Goal: Task Accomplishment & Management: Manage account settings

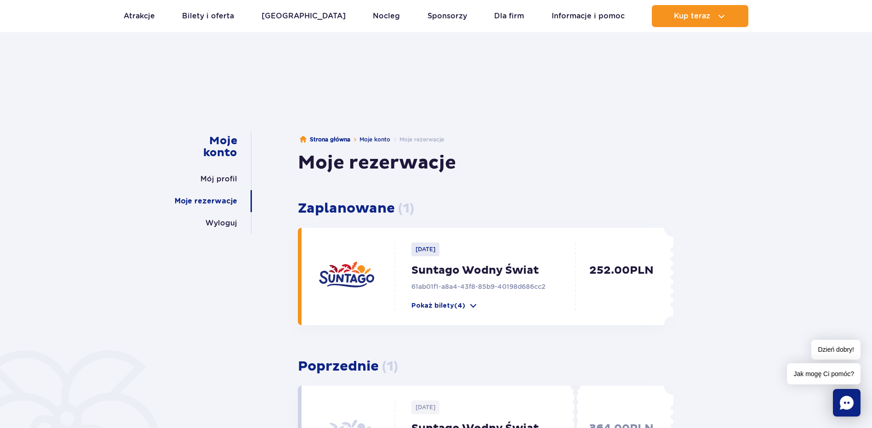
scroll to position [46, 0]
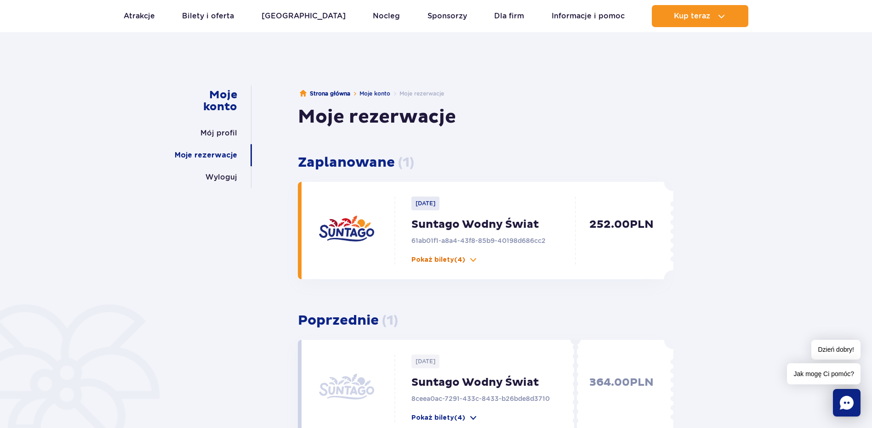
click at [421, 260] on p "Pokaż bilety (4)" at bounding box center [438, 260] width 54 height 9
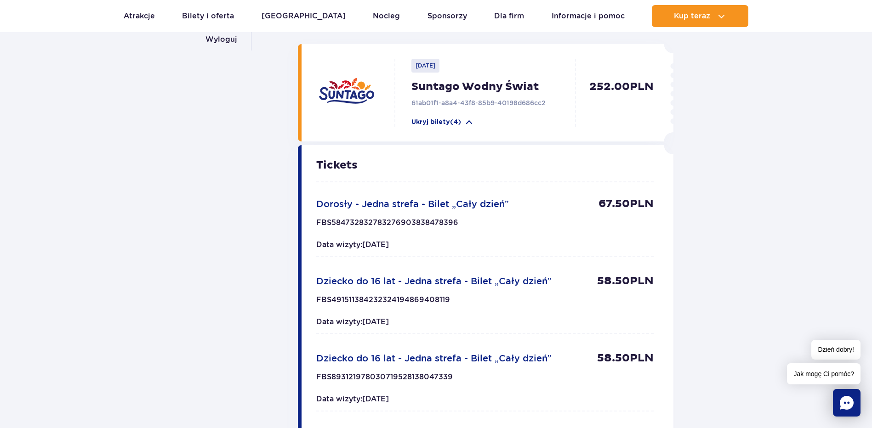
scroll to position [92, 0]
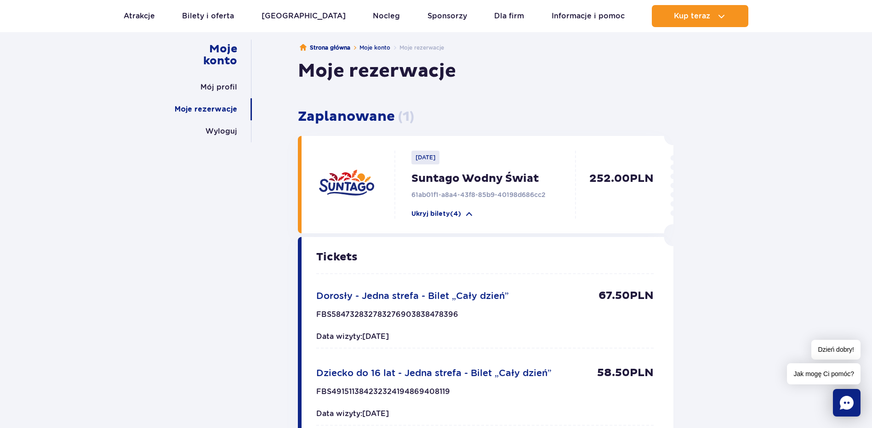
click at [347, 189] on img at bounding box center [346, 185] width 55 height 55
click at [338, 261] on p "Tickets" at bounding box center [484, 257] width 337 height 11
click at [345, 193] on img at bounding box center [346, 185] width 55 height 55
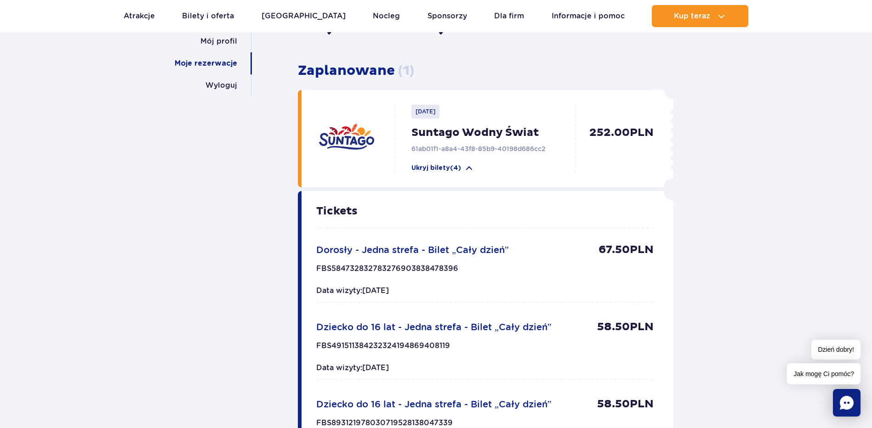
scroll to position [0, 0]
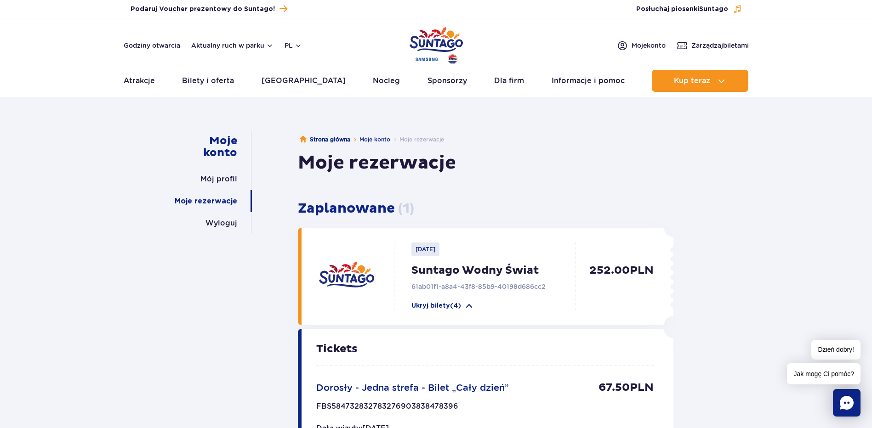
click at [210, 181] on link "Mój profil" at bounding box center [218, 179] width 37 height 22
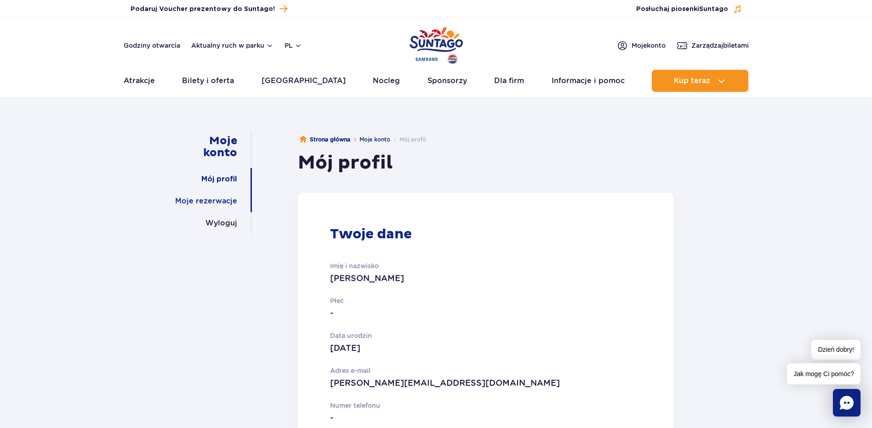
click at [218, 198] on link "Moje rezerwacje" at bounding box center [206, 201] width 62 height 22
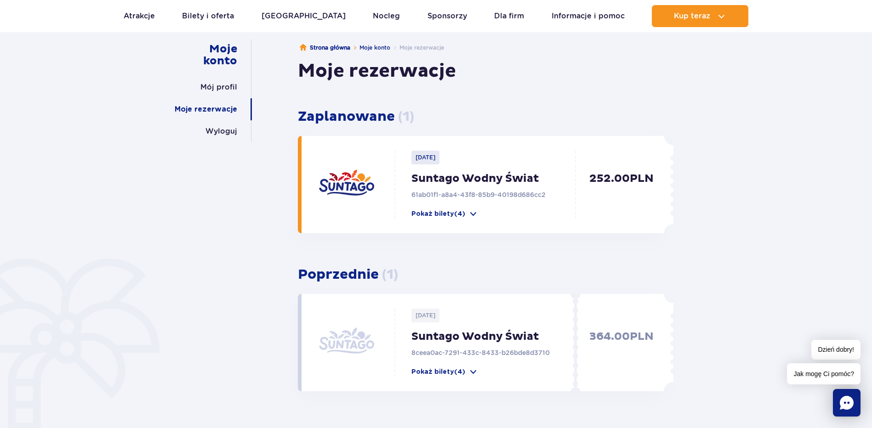
scroll to position [138, 0]
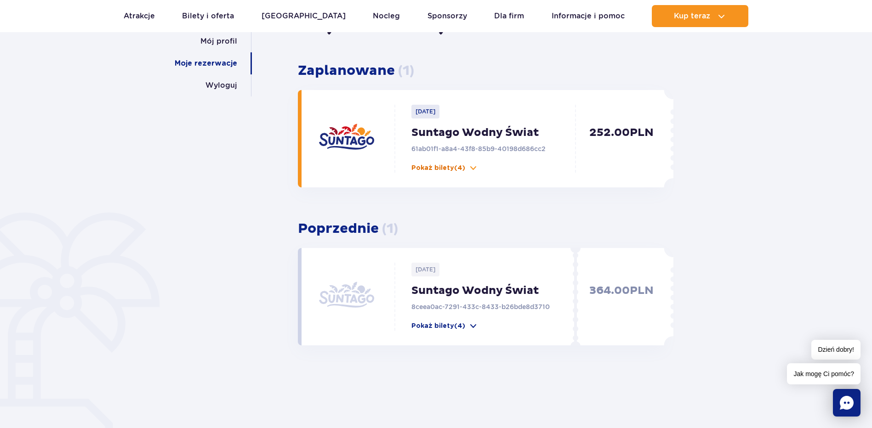
click at [423, 167] on p "Pokaż bilety (4)" at bounding box center [438, 168] width 54 height 9
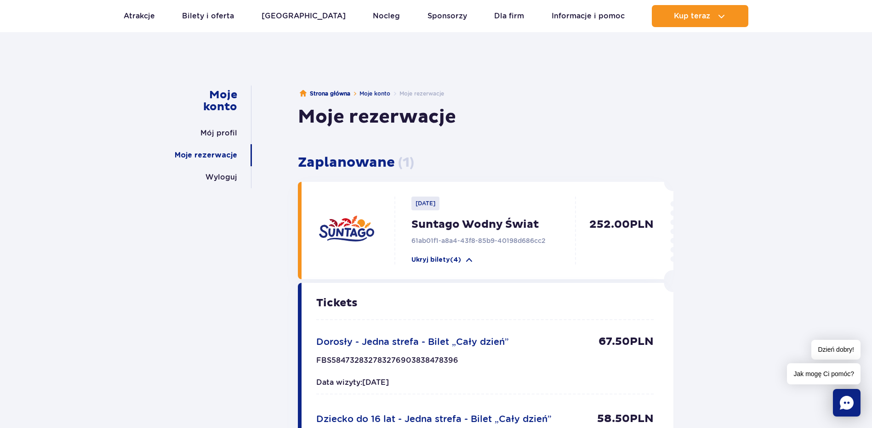
scroll to position [0, 0]
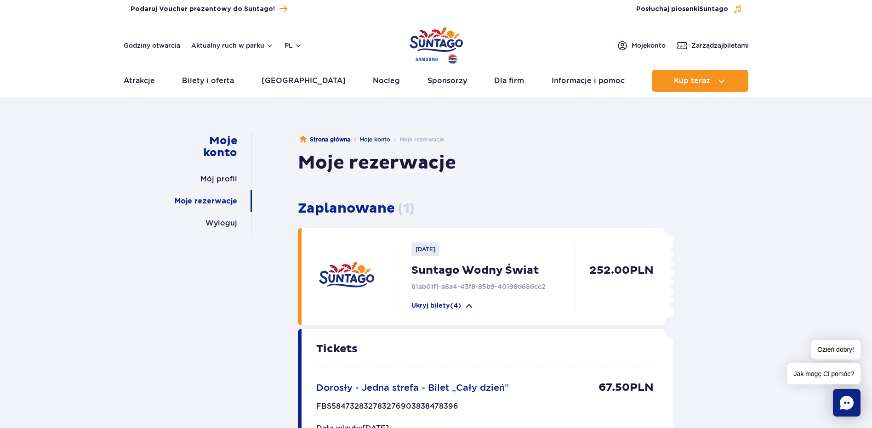
click at [518, 161] on div "Moje rezerwacje" at bounding box center [485, 163] width 375 height 23
click at [721, 45] on span "Zarządzaj biletami" at bounding box center [719, 45] width 57 height 9
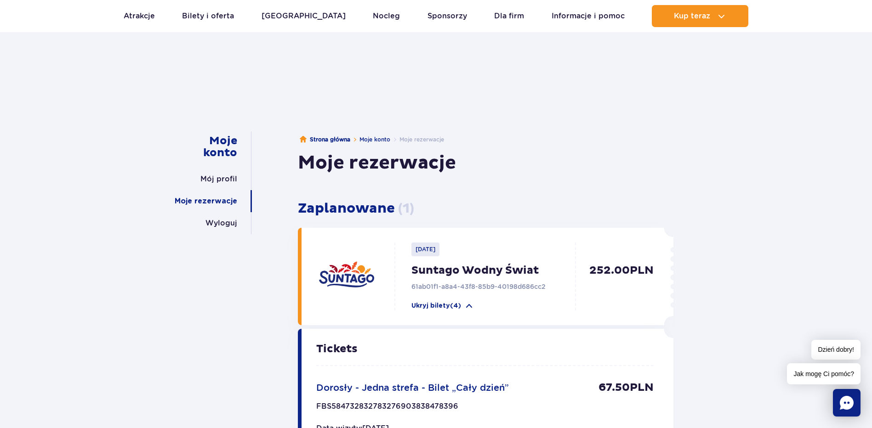
scroll to position [138, 0]
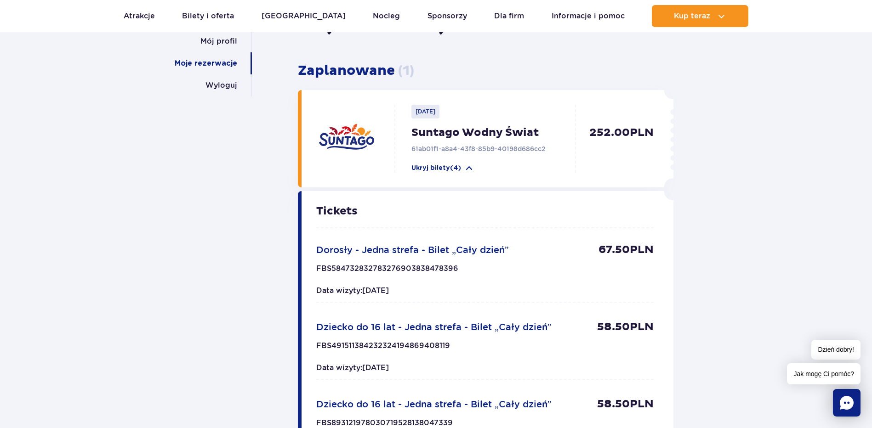
click at [438, 209] on p "Tickets" at bounding box center [484, 211] width 337 height 11
click at [525, 105] on div "2025-10-10 Suntago Wodny Świat 61ab01f1-a8a4-43f8-85b9-40198d686cc2 Ukryj bilet…" at bounding box center [487, 139] width 185 height 68
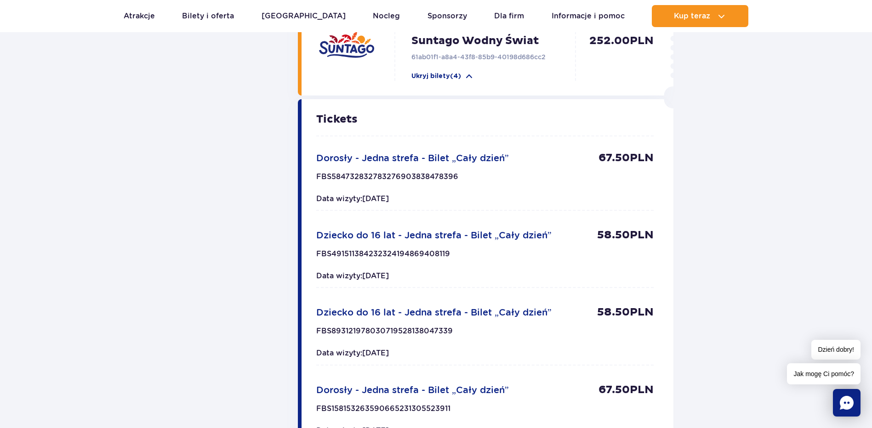
scroll to position [184, 0]
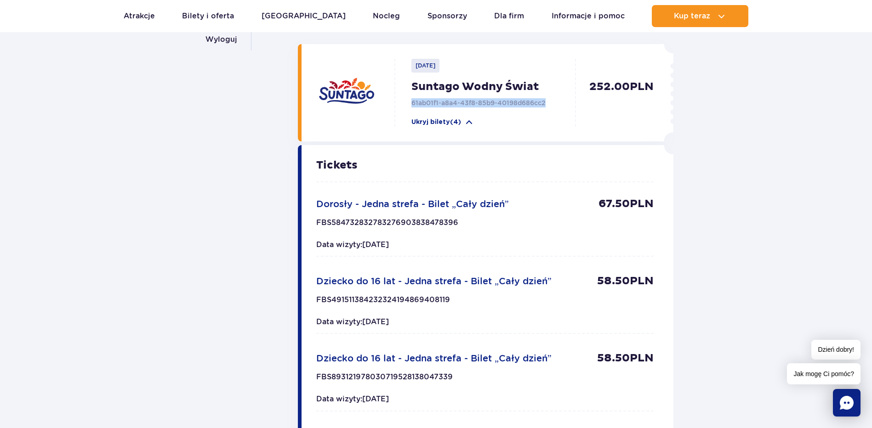
drag, startPoint x: 546, startPoint y: 102, endPoint x: 411, endPoint y: 104, distance: 134.7
click at [411, 104] on p "61ab01f1-a8a4-43f8-85b9-40198d686cc2" at bounding box center [495, 102] width 169 height 9
copy p "61ab01f1-a8a4-43f8-85b9-40198d686cc2"
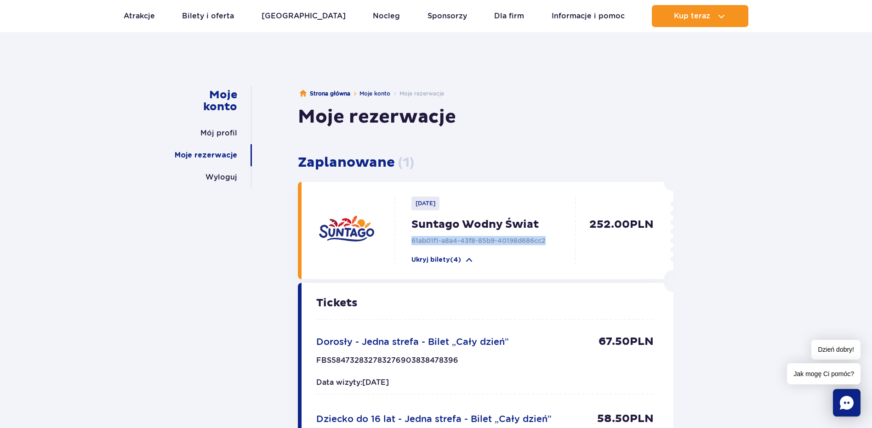
scroll to position [0, 0]
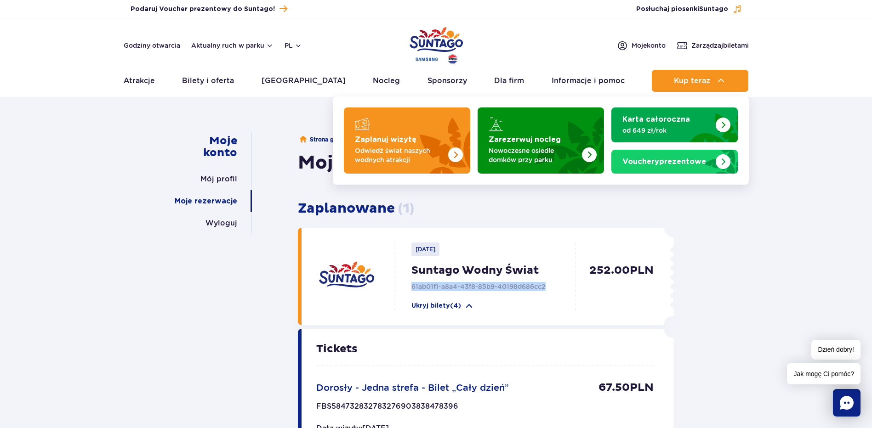
copy p "61ab01f1-a8a4-43f8-85b9-40198d686cc2"
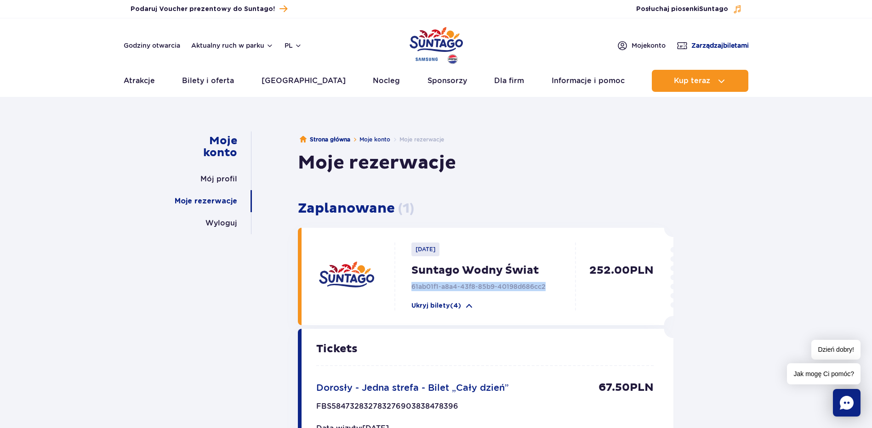
click at [710, 45] on span "Zarządzaj biletami" at bounding box center [719, 45] width 57 height 9
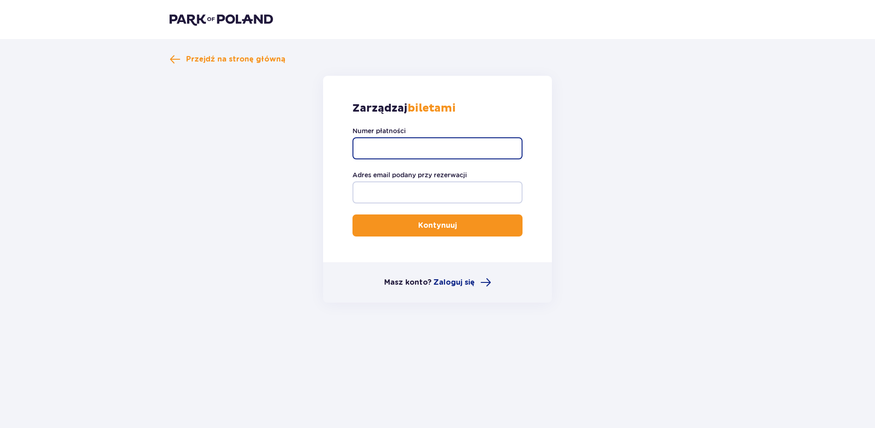
click at [378, 147] on input "Numer płatności" at bounding box center [438, 148] width 170 height 22
paste input "61ab01f1-a8a4-43f8-85b9-40198d686cc2"
type input "61ab01f1-a8a4-43f8-85b9-40198d686cc2"
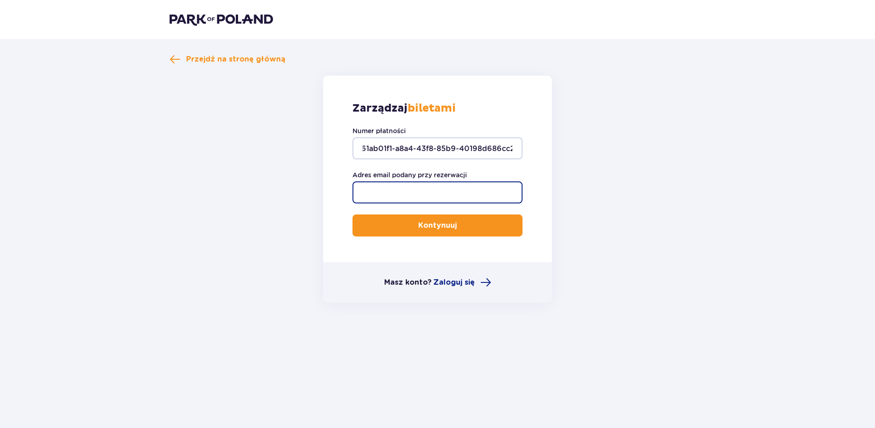
scroll to position [0, 0]
click at [369, 193] on input "Adres email podany przy rezerwacji" at bounding box center [438, 193] width 170 height 22
type input "[PERSON_NAME][EMAIL_ADDRESS][DOMAIN_NAME]"
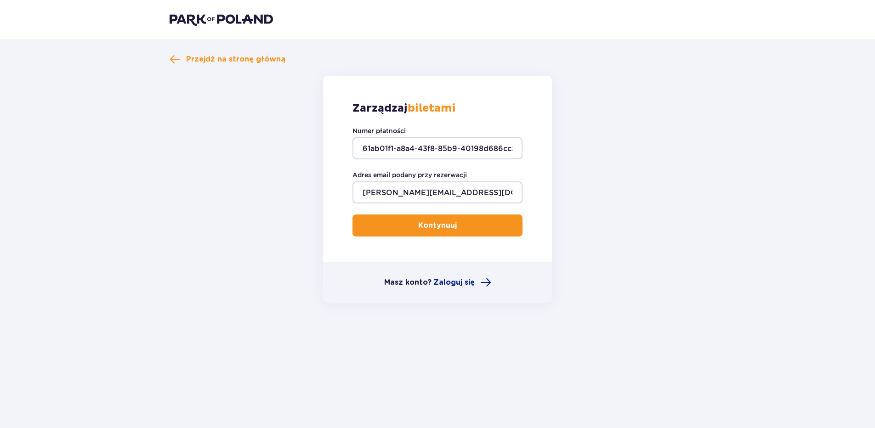
click at [426, 225] on p "Kontynuuj" at bounding box center [437, 226] width 39 height 10
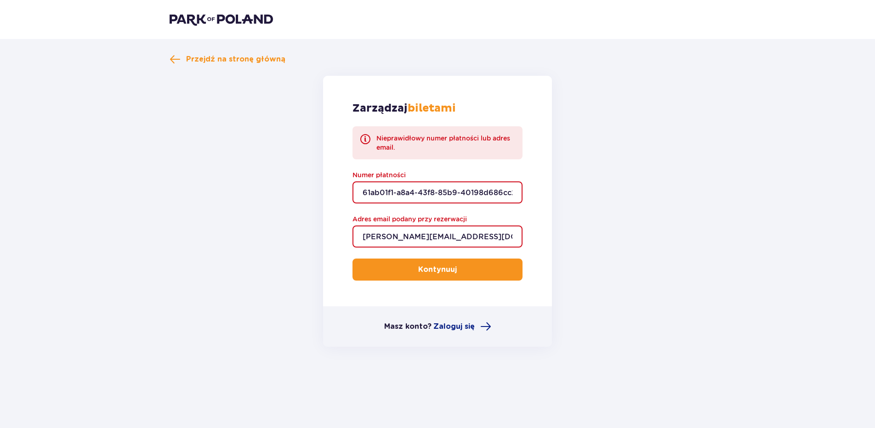
click at [369, 193] on input "61ab01f1-a8a4-43f8-85b9-40198d686cc2" at bounding box center [438, 193] width 170 height 22
click at [364, 194] on input "61ab01f1-a8a4-43f8-85b9-40198d686cc2" at bounding box center [438, 193] width 170 height 22
click at [195, 58] on span "Przejdź na stronę główną" at bounding box center [235, 59] width 99 height 10
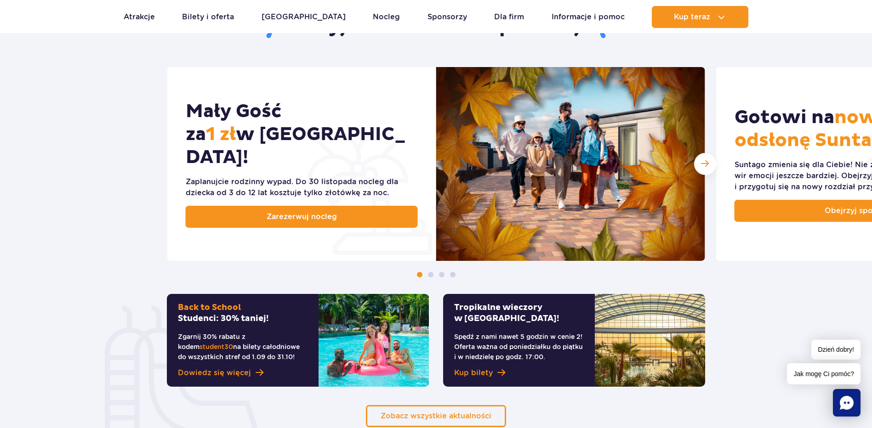
scroll to position [368, 0]
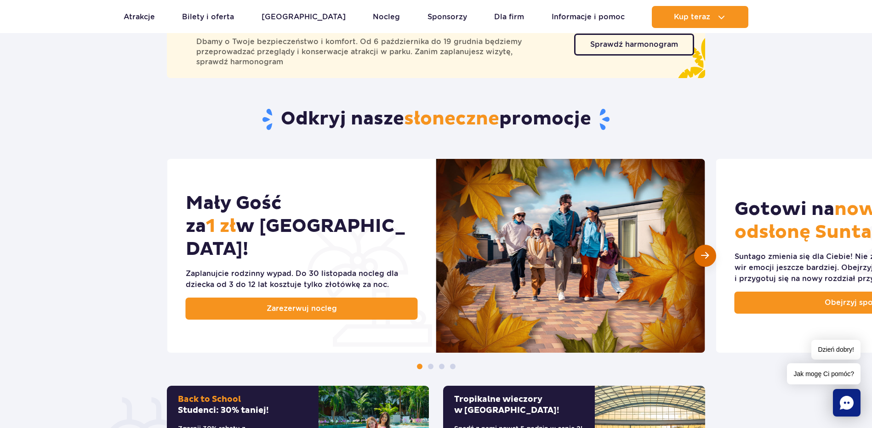
click at [704, 255] on span "Następny slajd" at bounding box center [705, 255] width 8 height 9
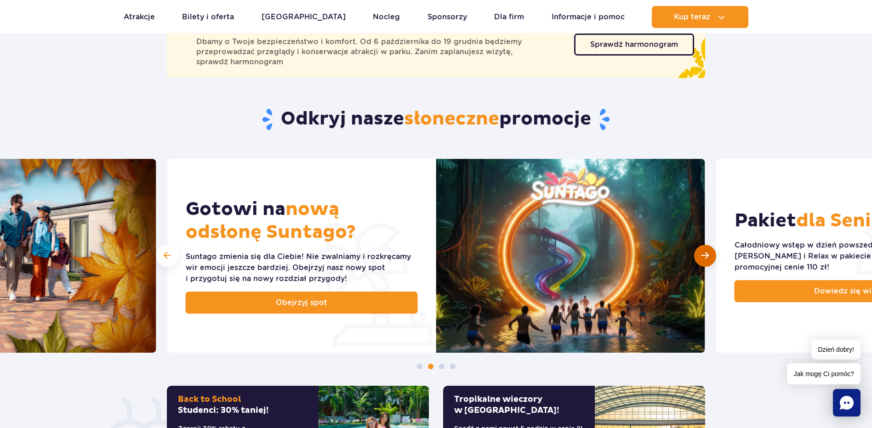
click at [704, 255] on span "Następny slajd" at bounding box center [705, 255] width 8 height 9
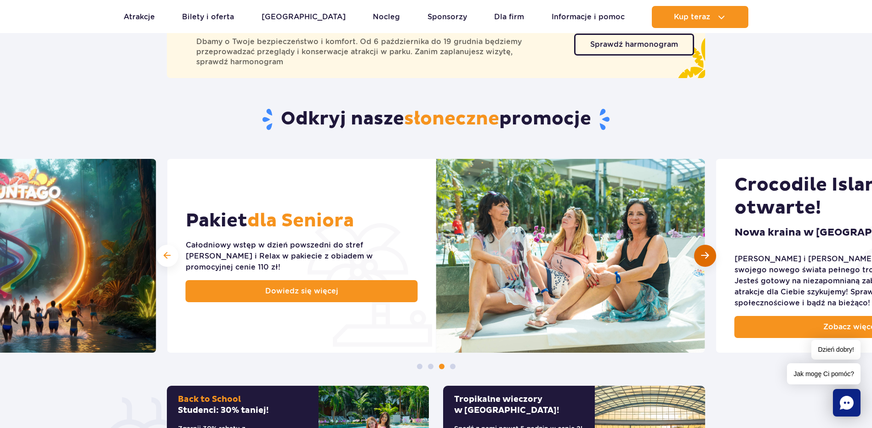
click at [704, 256] on span "Następny slajd" at bounding box center [705, 255] width 8 height 9
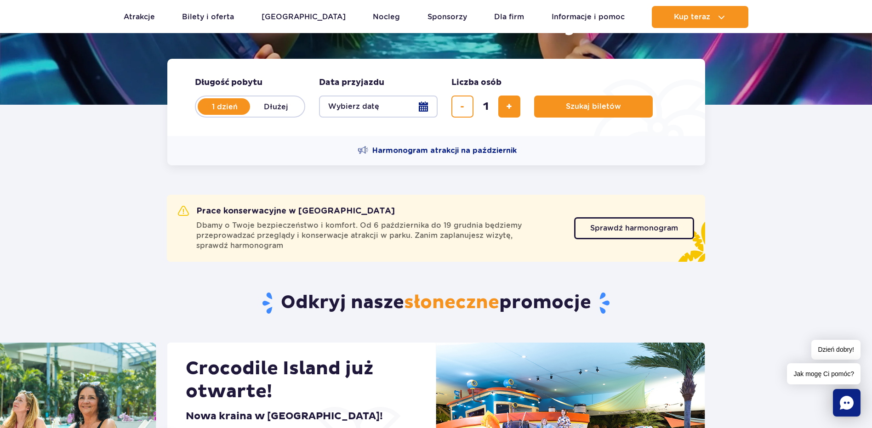
scroll to position [0, 0]
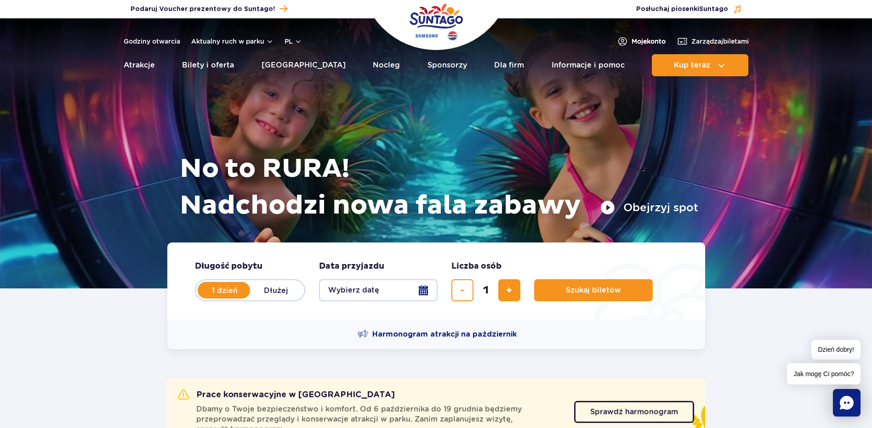
click at [650, 40] on span "Moje konto" at bounding box center [648, 41] width 34 height 9
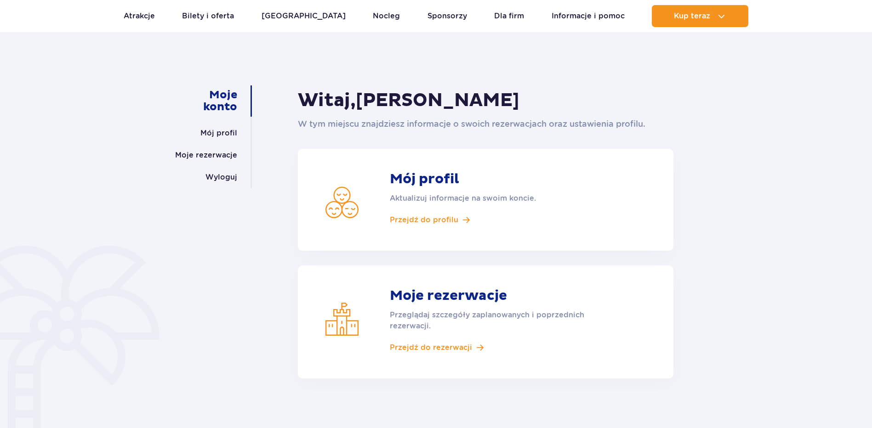
scroll to position [92, 0]
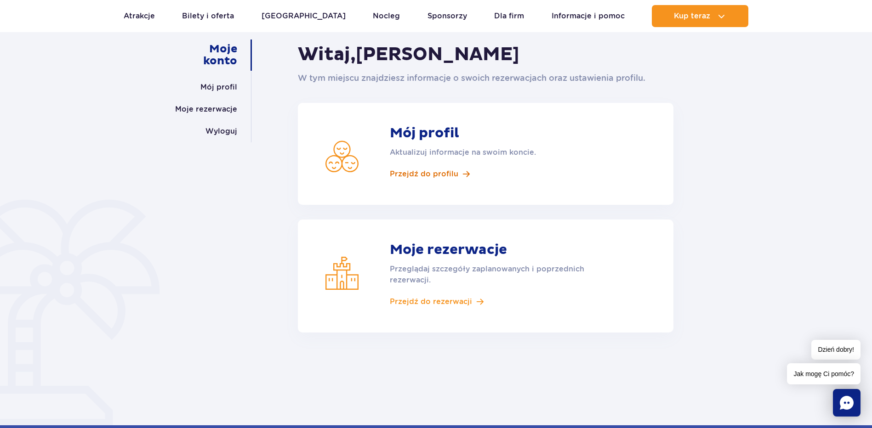
click at [439, 174] on span "Przejdź do profilu" at bounding box center [424, 174] width 68 height 10
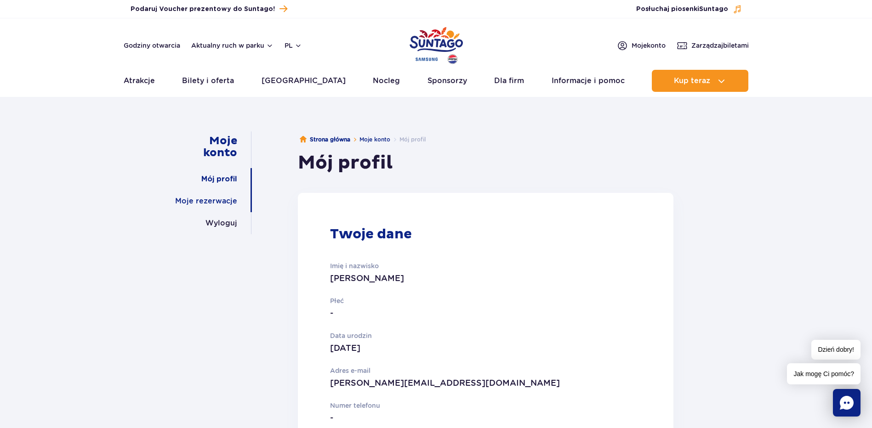
click at [214, 199] on link "Moje rezerwacje" at bounding box center [206, 201] width 62 height 22
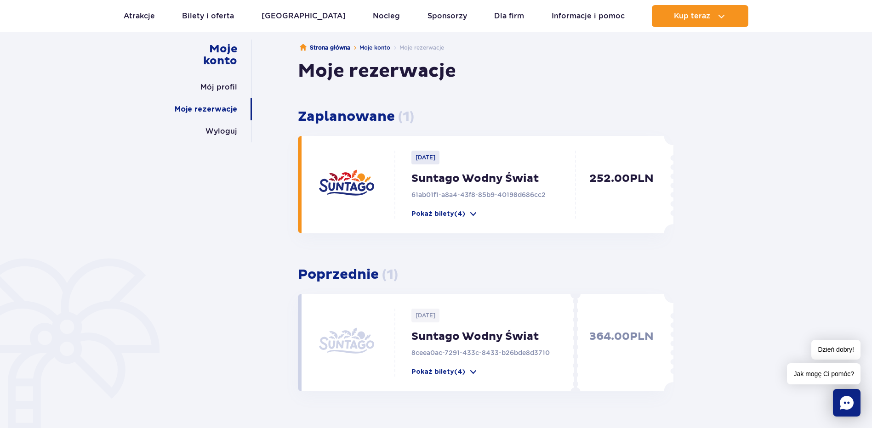
scroll to position [138, 0]
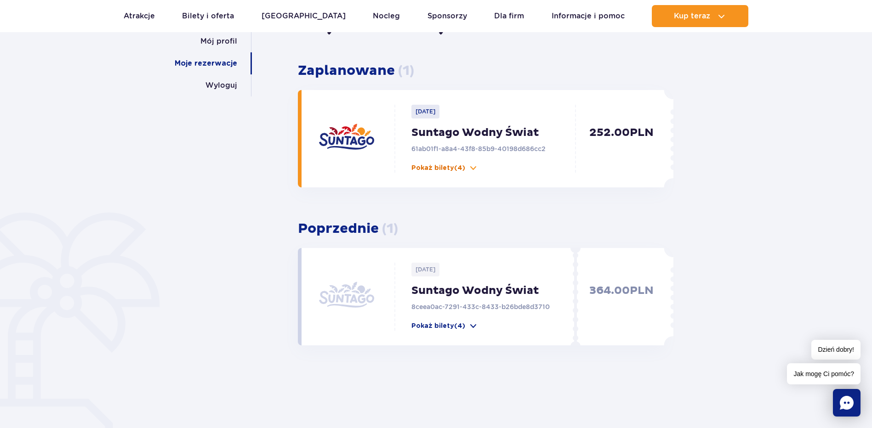
click at [471, 166] on span at bounding box center [473, 168] width 9 height 9
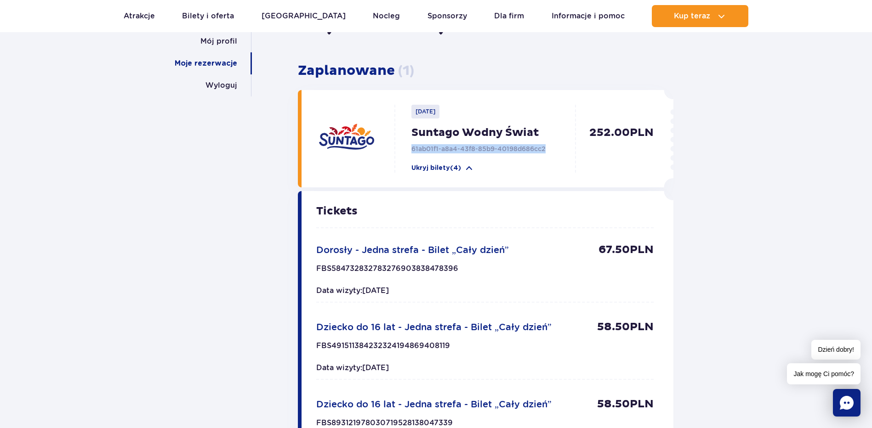
drag, startPoint x: 552, startPoint y: 150, endPoint x: 401, endPoint y: 148, distance: 151.2
click at [401, 148] on div "2025-10-10 Suntago Wodny Świat 61ab01f1-a8a4-43f8-85b9-40198d686cc2 Ukryj bilet…" at bounding box center [487, 139] width 185 height 68
copy p "61ab01f1-a8a4-43f8-85b9-40198d686cc2"
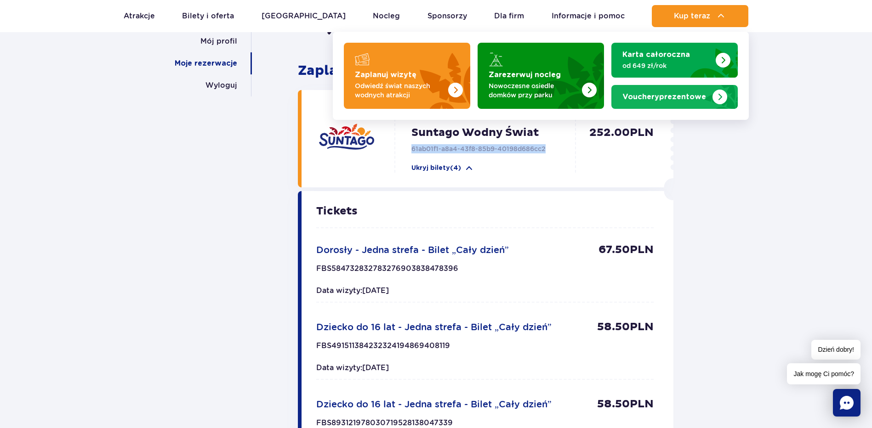
scroll to position [0, 0]
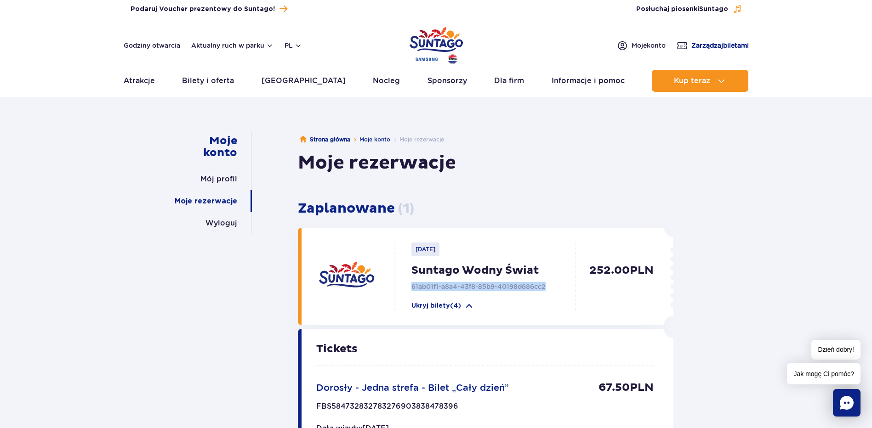
click at [691, 45] on span "Zarządzaj biletami" at bounding box center [719, 45] width 57 height 9
click at [521, 158] on div "Moje rezerwacje" at bounding box center [485, 163] width 375 height 23
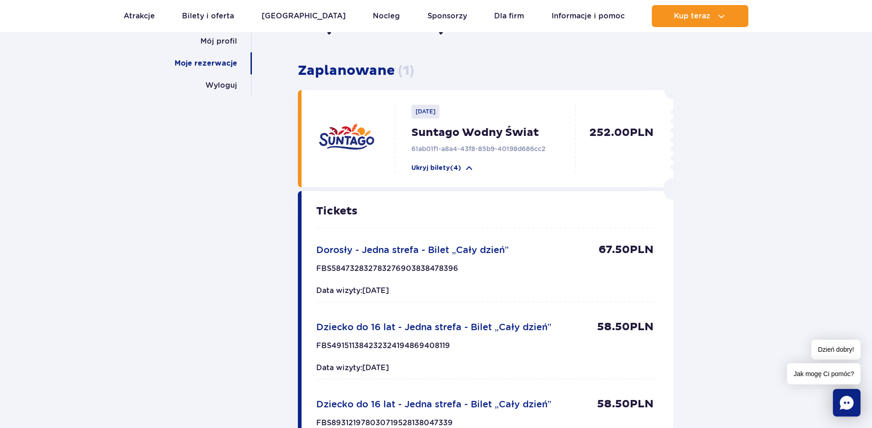
scroll to position [92, 0]
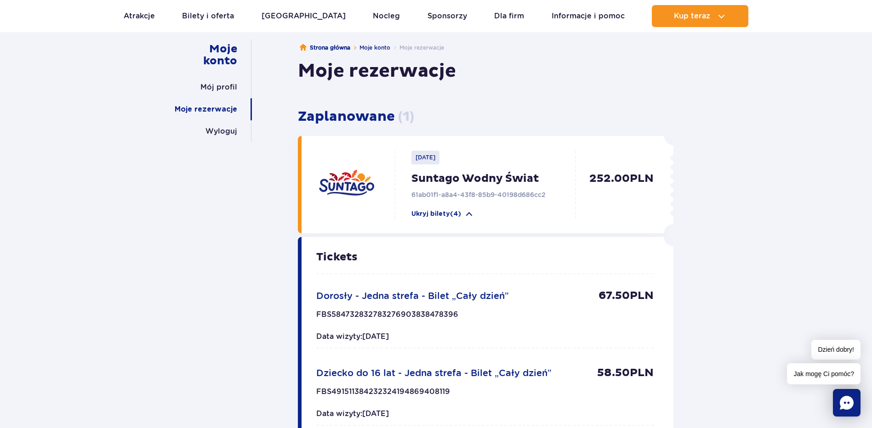
click at [600, 190] on p "252.00 PLN" at bounding box center [616, 195] width 73 height 47
click at [808, 375] on span "Jak mogę Ci pomóc?" at bounding box center [824, 374] width 74 height 21
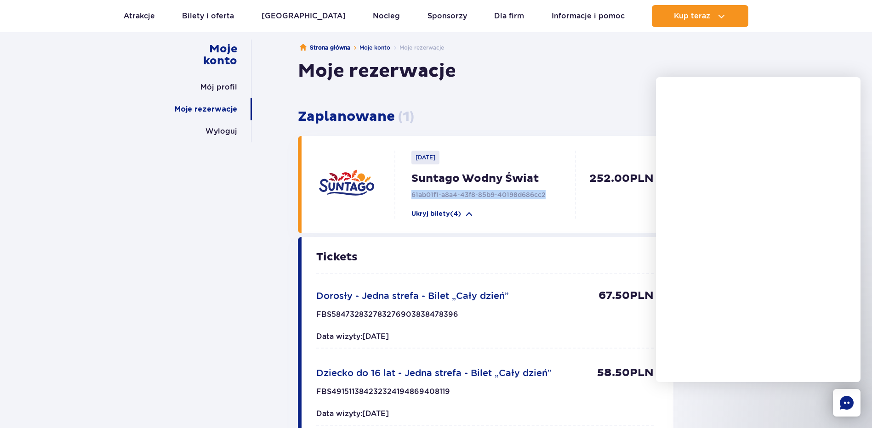
drag, startPoint x: 548, startPoint y: 195, endPoint x: 407, endPoint y: 190, distance: 141.2
click at [407, 190] on div "2025-10-10 Suntago Wodny Świat 61ab01f1-a8a4-43f8-85b9-40198d686cc2 Ukryj bilet…" at bounding box center [487, 185] width 185 height 68
copy p "61ab01f1-a8a4-43f8-85b9-40198d686cc2"
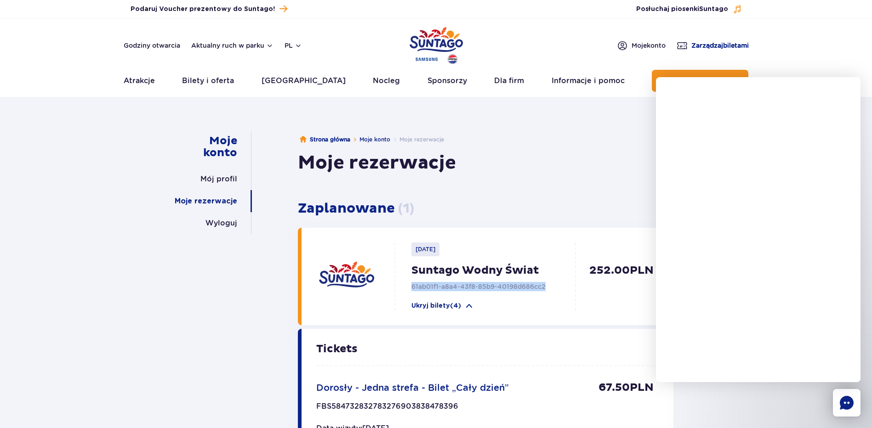
click at [699, 43] on span "Zarządzaj biletami" at bounding box center [719, 45] width 57 height 9
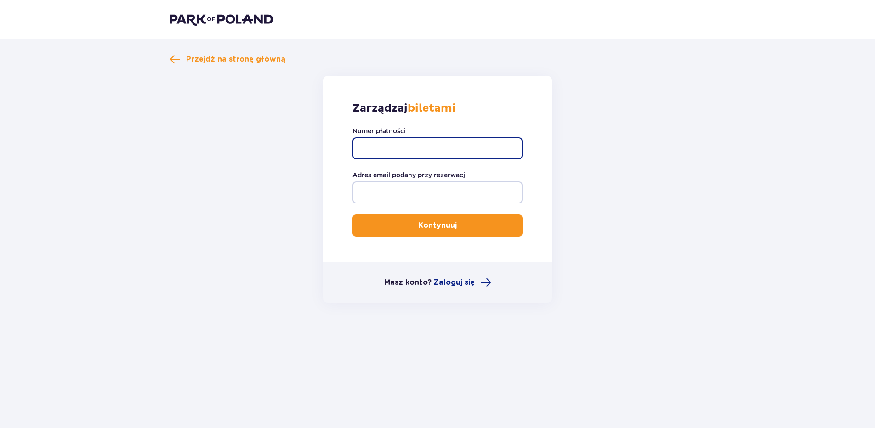
click at [449, 145] on input "Numer płatności" at bounding box center [438, 148] width 170 height 22
paste input "61ab01f1-a8a4-43f8-85b9-40198d686cc2"
type input "61ab01f1-a8a4-43f8-85b9-40198d686cc2"
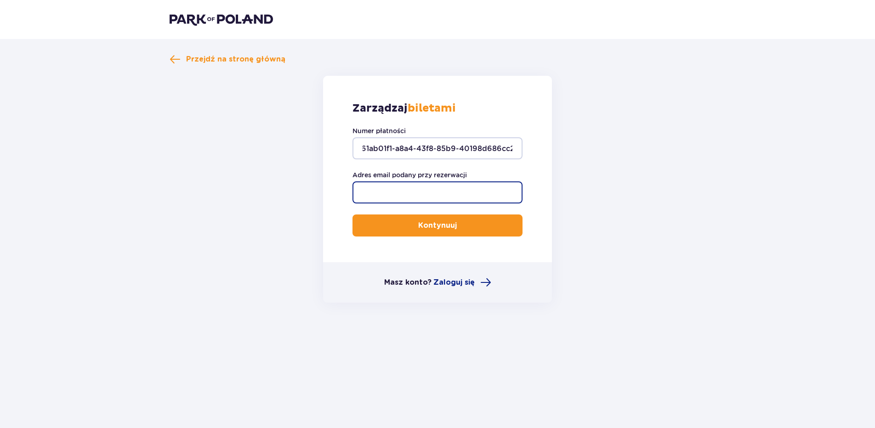
scroll to position [0, 0]
click at [432, 193] on input "Adres email podany przy rezerwacji" at bounding box center [438, 193] width 170 height 22
type input "[EMAIL_ADDRESS][DOMAIN_NAME]"
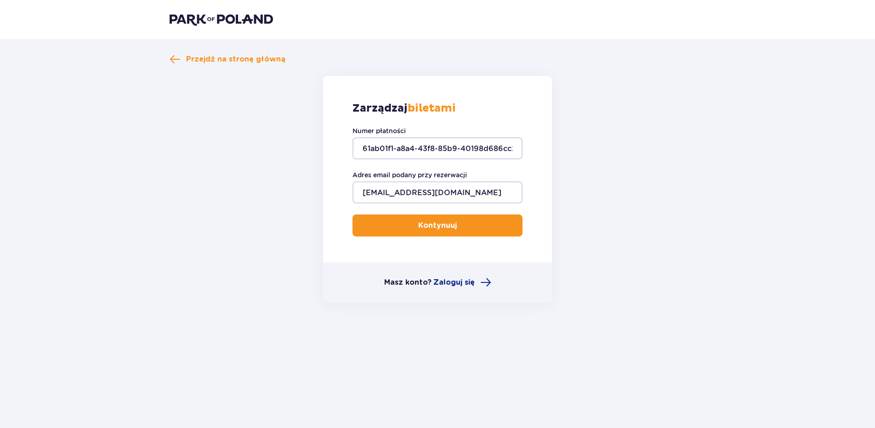
click at [443, 227] on p "Kontynuuj" at bounding box center [437, 226] width 39 height 10
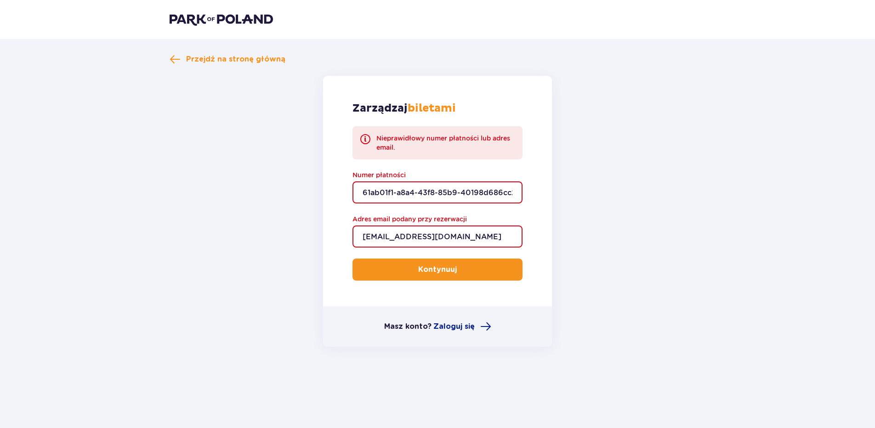
drag, startPoint x: 439, startPoint y: 235, endPoint x: 337, endPoint y: 239, distance: 102.1
click at [337, 239] on div "Zarządzaj biletami Nieprawidłowy numer płatności lub adres email. Numer płatnoś…" at bounding box center [437, 191] width 229 height 231
click at [418, 237] on input "Adres email podany przy rezerwacji" at bounding box center [438, 237] width 170 height 22
click at [418, 272] on p "Kontynuuj" at bounding box center [437, 270] width 39 height 10
click at [487, 240] on input "anita.misiowiec@polsl.pl" at bounding box center [438, 237] width 170 height 22
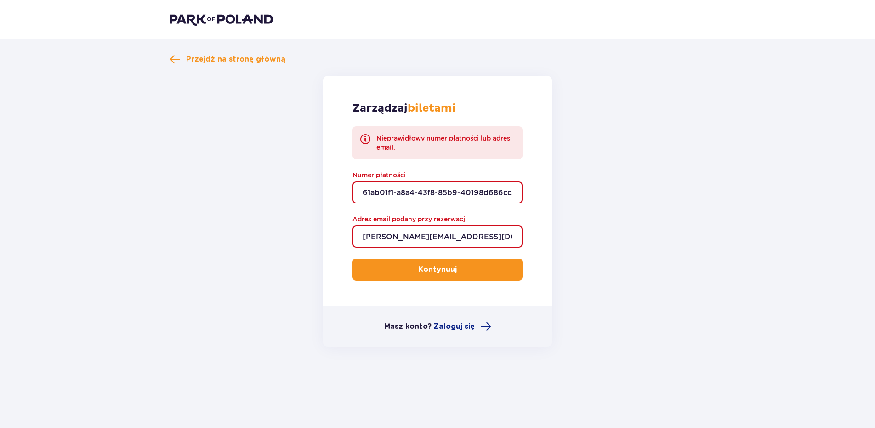
drag, startPoint x: 485, startPoint y: 238, endPoint x: 290, endPoint y: 250, distance: 195.3
click at [287, 250] on form "Zarządzaj biletami Nieprawidłowy numer płatności lub adres email. Numer płatnoś…" at bounding box center [438, 211] width 536 height 271
click at [464, 235] on input "anita.misiowiec@polsl.pl" at bounding box center [438, 237] width 170 height 22
click at [461, 233] on input "anita.misiowiec@polsl.pl" at bounding box center [438, 237] width 170 height 22
drag, startPoint x: 461, startPoint y: 238, endPoint x: 421, endPoint y: 237, distance: 40.9
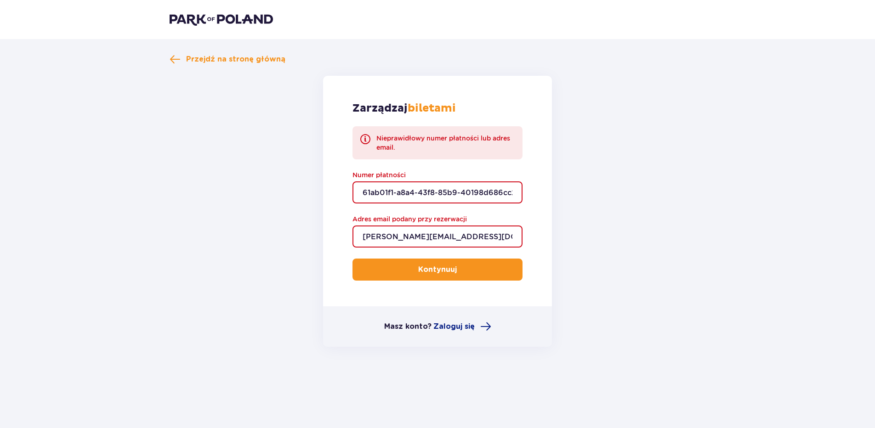
click at [421, 237] on input "anita.misiowiec@polsl.pl" at bounding box center [438, 237] width 170 height 22
type input "anita.misiowiec"
click at [594, 198] on form "Zarządzaj biletami Nieprawidłowy numer płatności lub adres email. Numer płatnoś…" at bounding box center [438, 210] width 536 height 271
click at [530, 207] on div "Zarządzaj biletami Nieprawidłowy numer płatności lub adres email. Numer płatnoś…" at bounding box center [437, 190] width 229 height 231
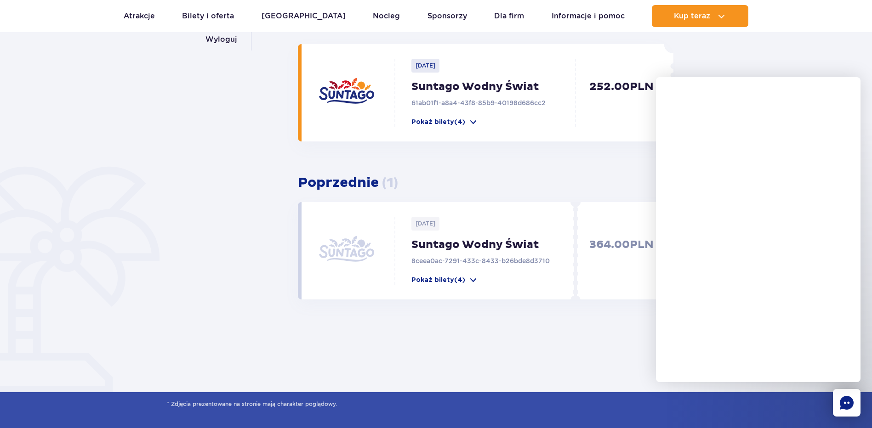
scroll to position [92, 0]
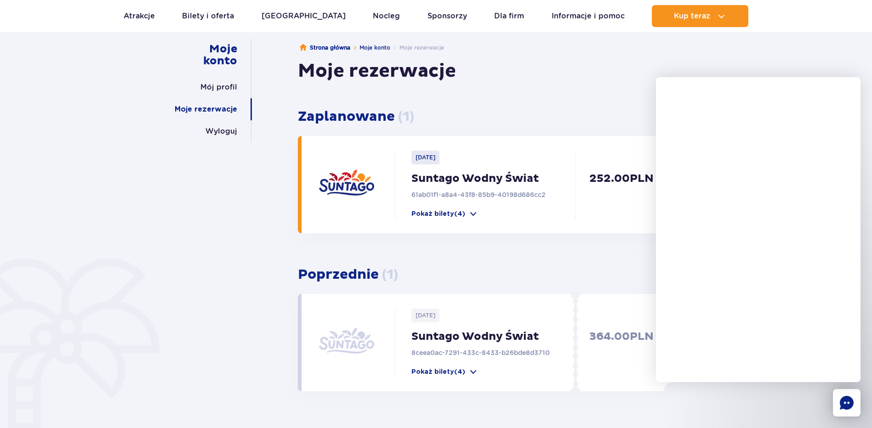
click at [62, 223] on div "Moje konto Mój profil Moje rezerwacje Wyloguj [GEOGRAPHIC_DATA] Moje konto Moje…" at bounding box center [436, 238] width 872 height 454
click at [147, 237] on div "Moje konto Mój profil Moje rezerwacje Wyloguj [GEOGRAPHIC_DATA] Moje konto Moje…" at bounding box center [436, 238] width 872 height 454
